Goal: Task Accomplishment & Management: Complete application form

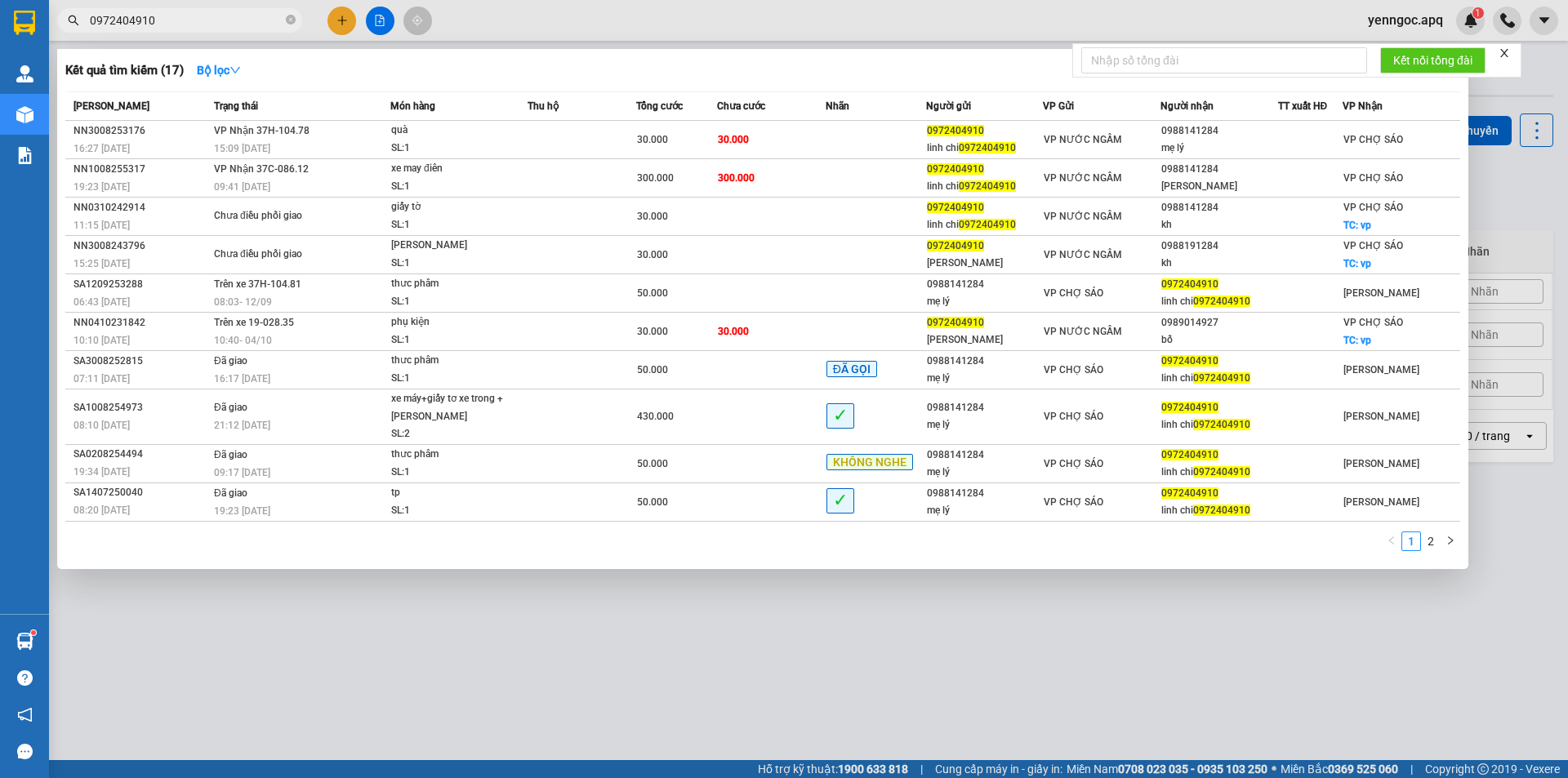
click at [185, 19] on input "0972404910" at bounding box center [186, 21] width 193 height 18
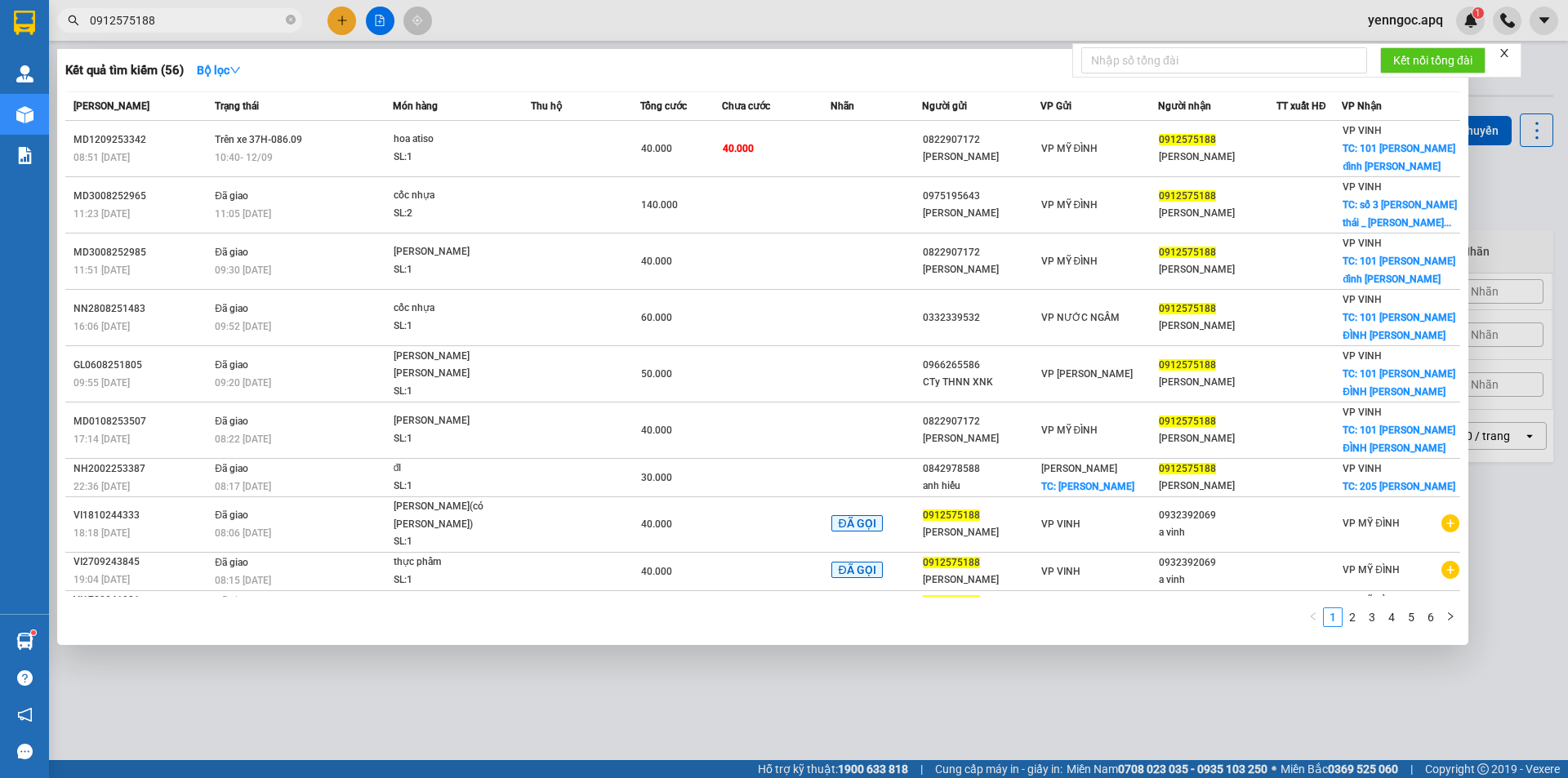
type input "0912575188"
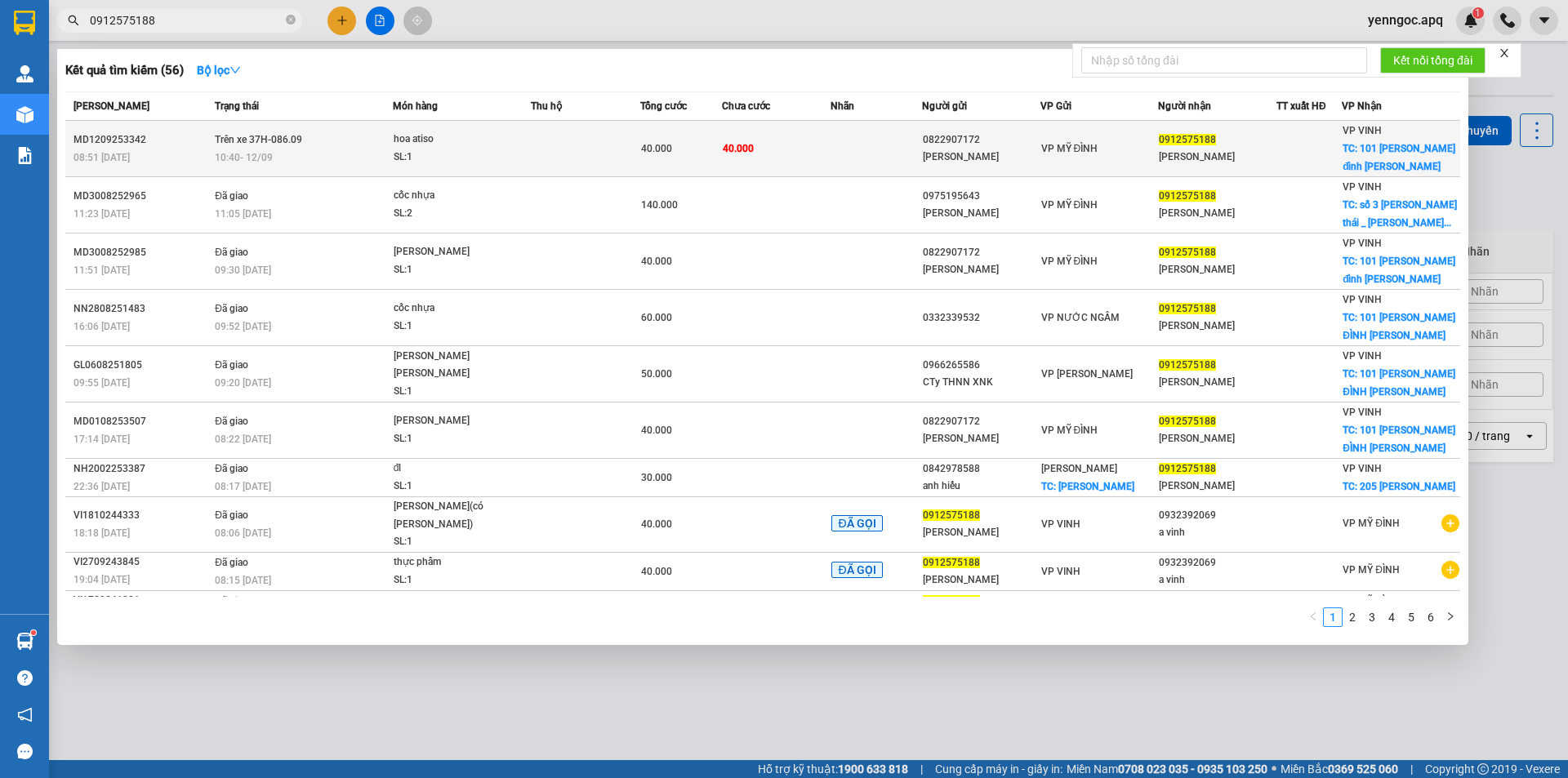
click at [531, 158] on td at bounding box center [585, 149] width 110 height 57
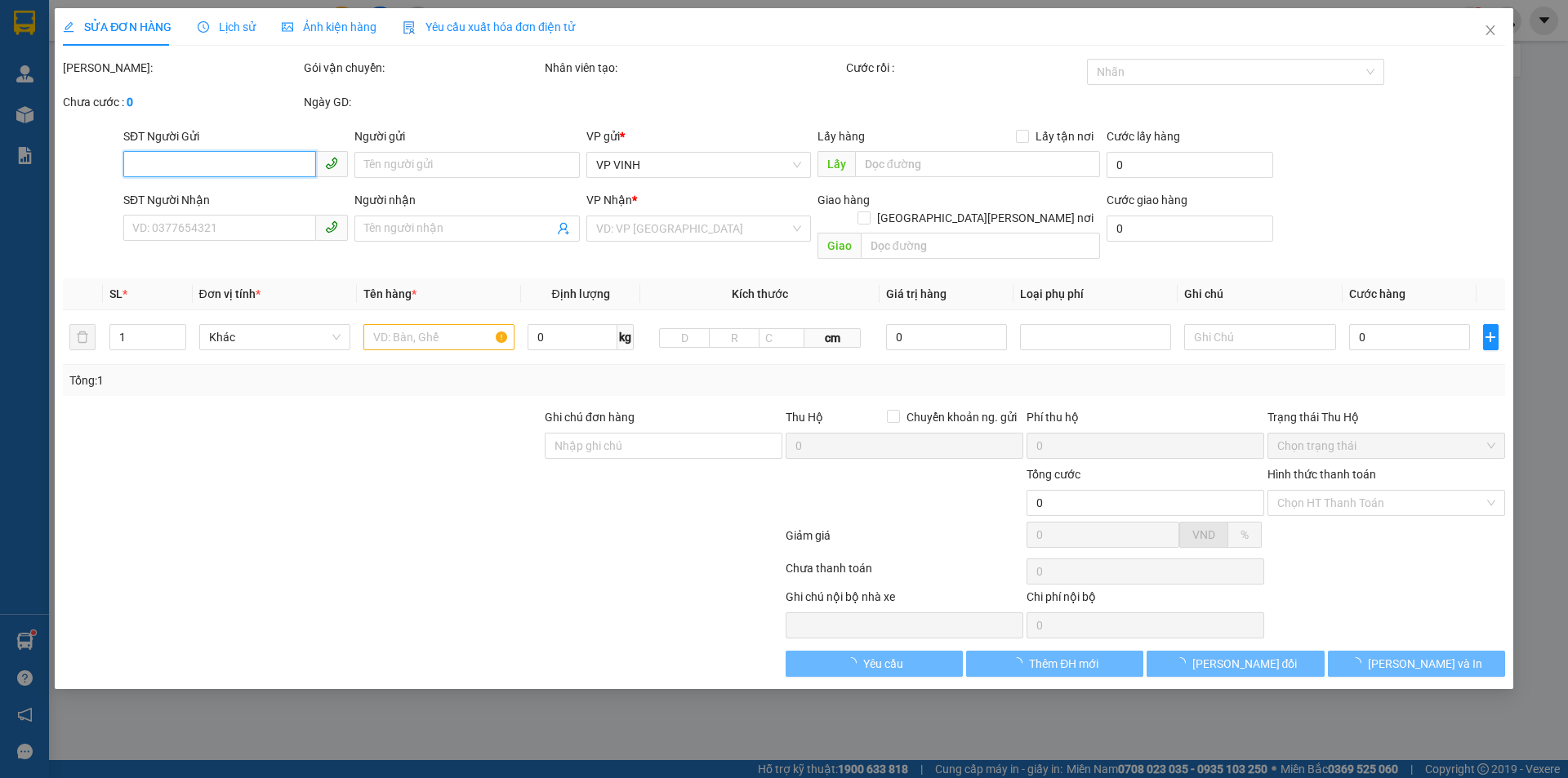
type input "0822907172"
type input "[PERSON_NAME]"
type input "0912575188"
type input "[PERSON_NAME]"
checkbox input "true"
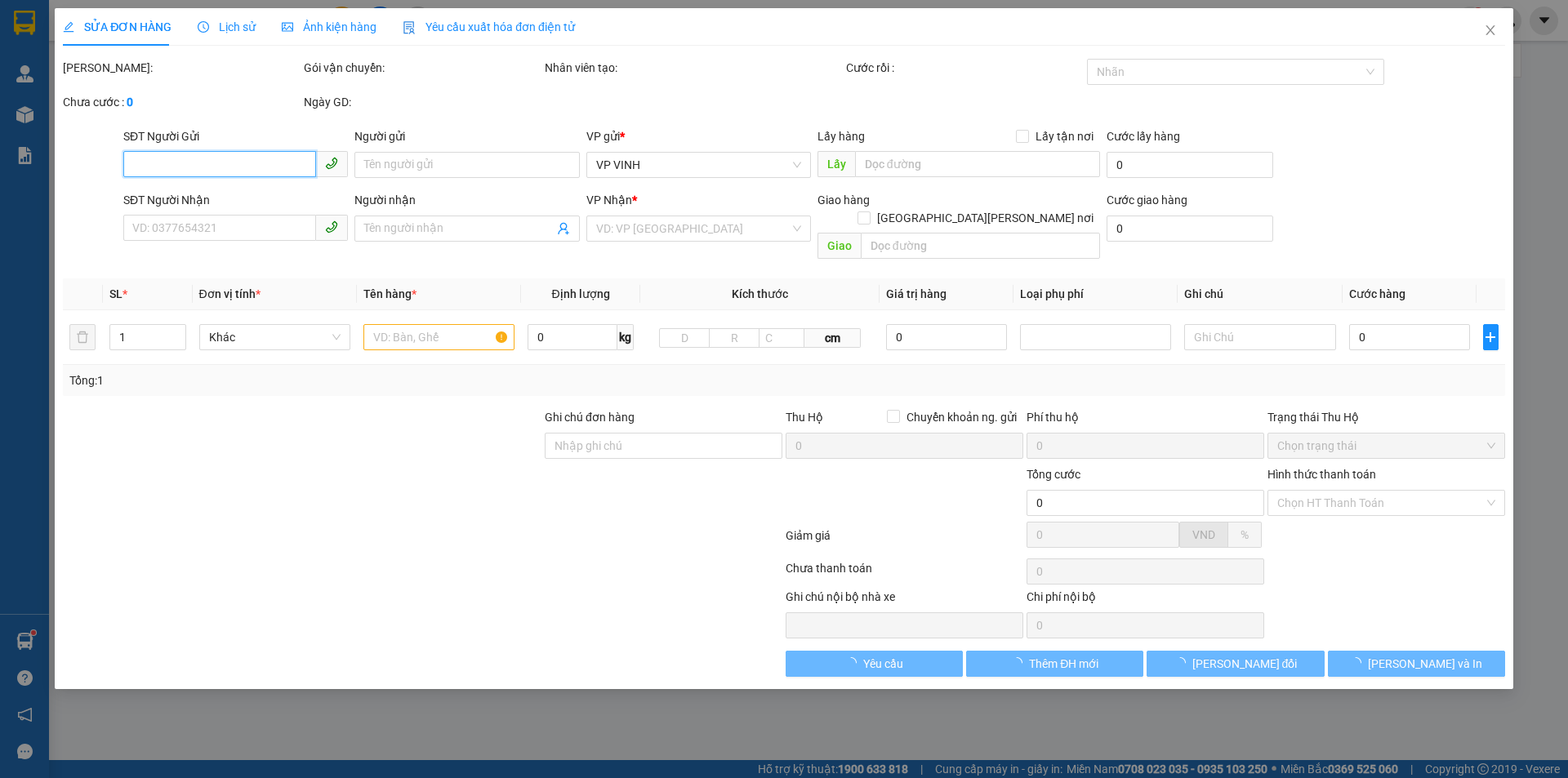
type input "101 [PERSON_NAME] đình [PERSON_NAME]"
type input "40.000"
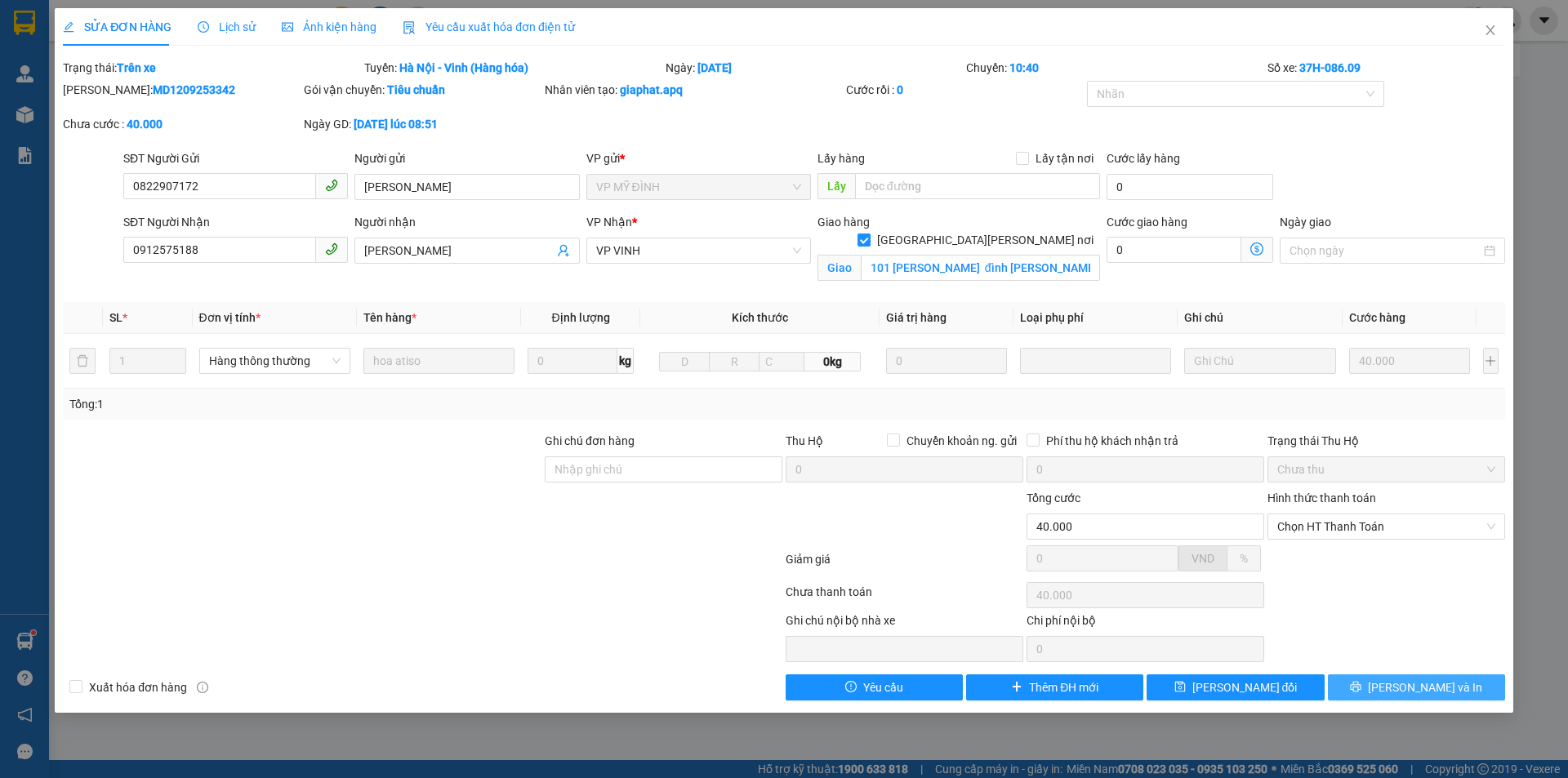
click at [1375, 680] on button "[PERSON_NAME] và In" at bounding box center [1416, 687] width 177 height 26
